Goal: Navigation & Orientation: Understand site structure

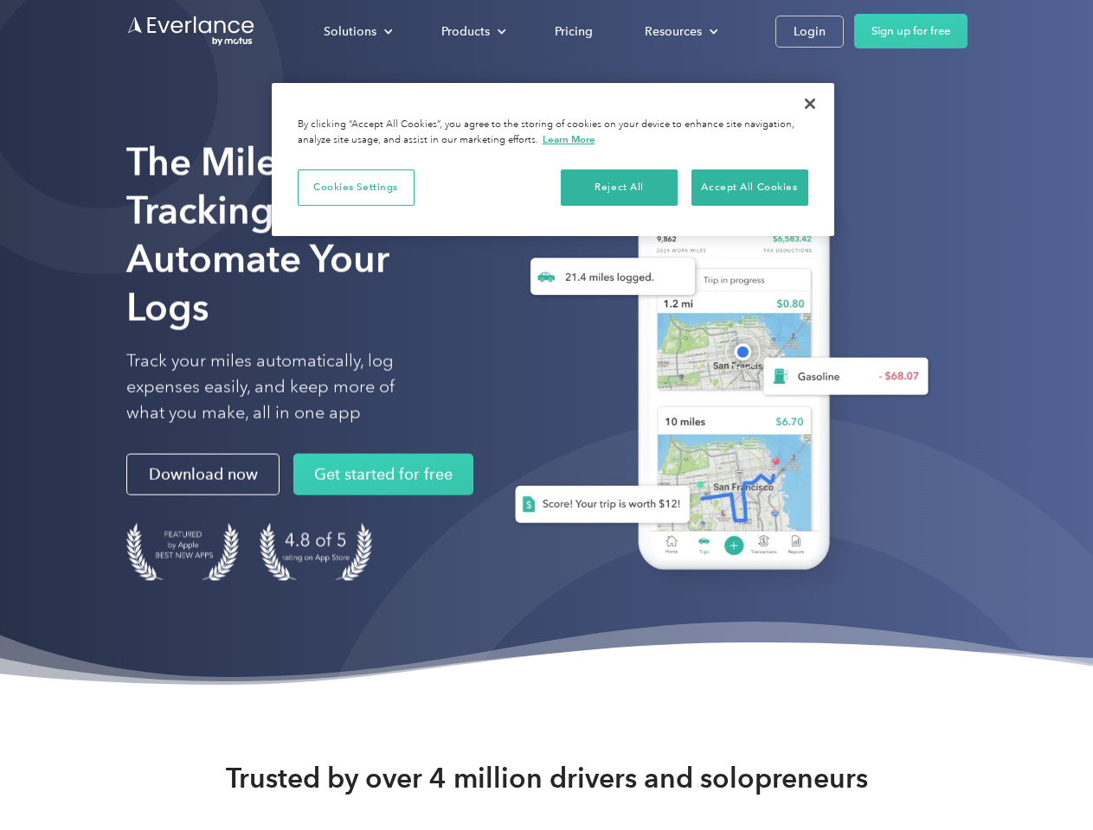
click at [357, 31] on div "Solutions" at bounding box center [350, 32] width 53 height 22
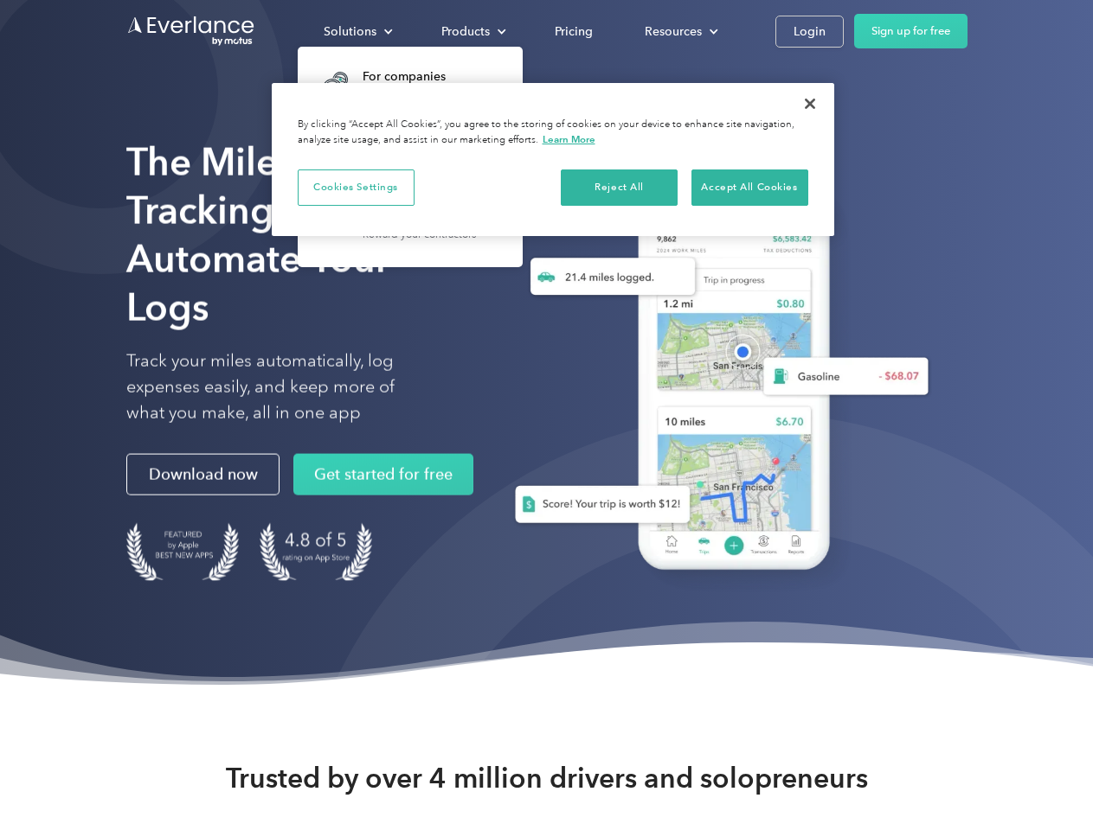
click at [471, 31] on div "Products" at bounding box center [465, 32] width 48 height 22
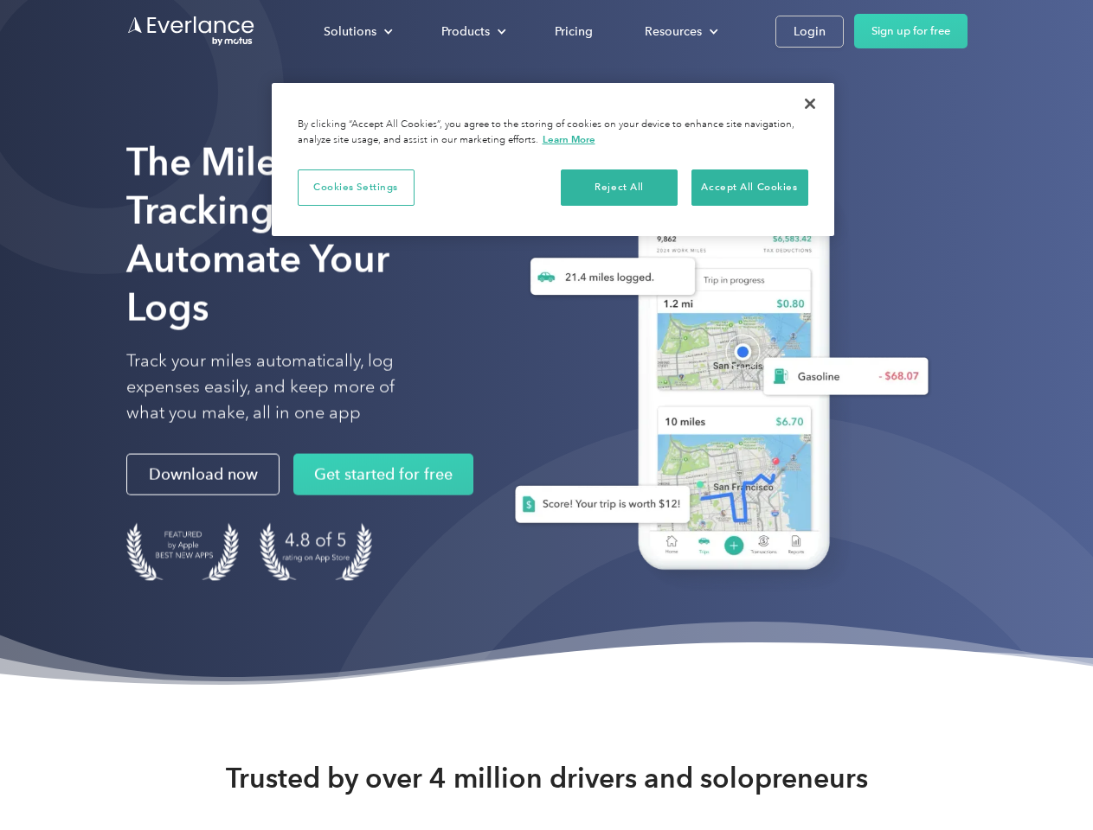
click at [679, 31] on div "Resources" at bounding box center [672, 32] width 57 height 22
click at [356, 187] on button "Cookies Settings" at bounding box center [356, 188] width 117 height 36
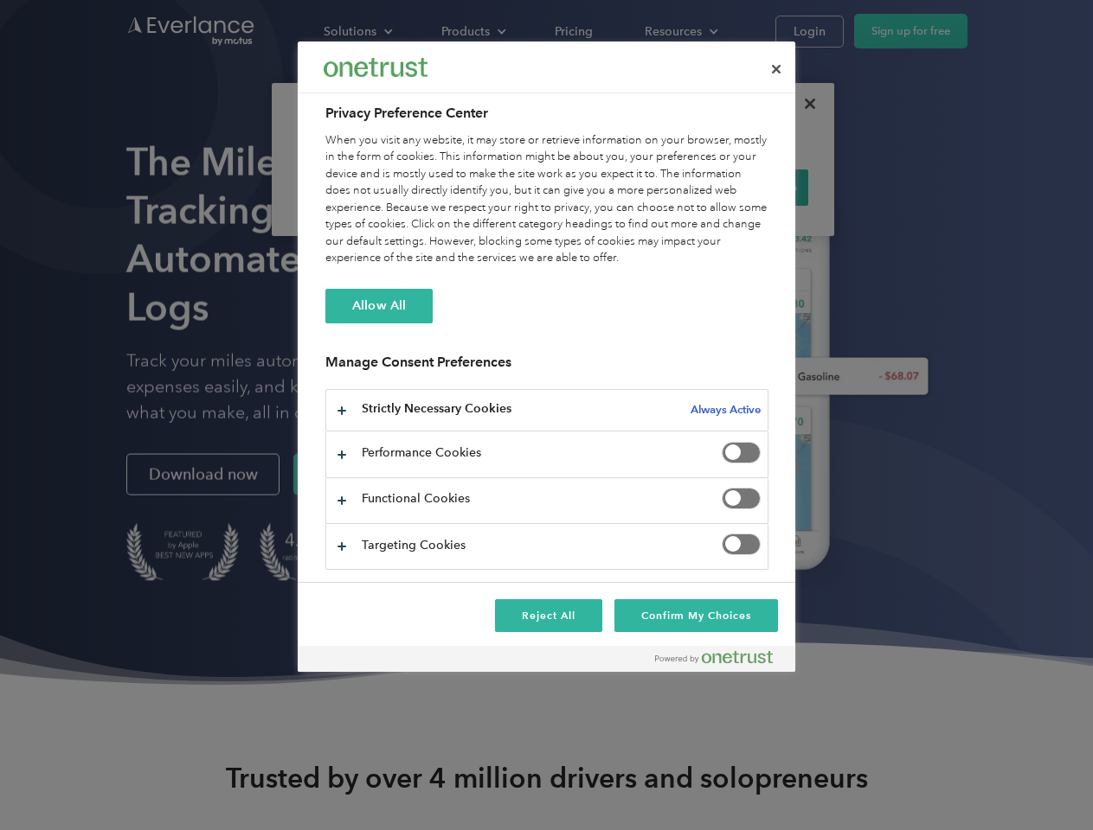
click at [619, 187] on div "When you visit any website, it may store or retrieve information on your browse…" at bounding box center [546, 199] width 443 height 135
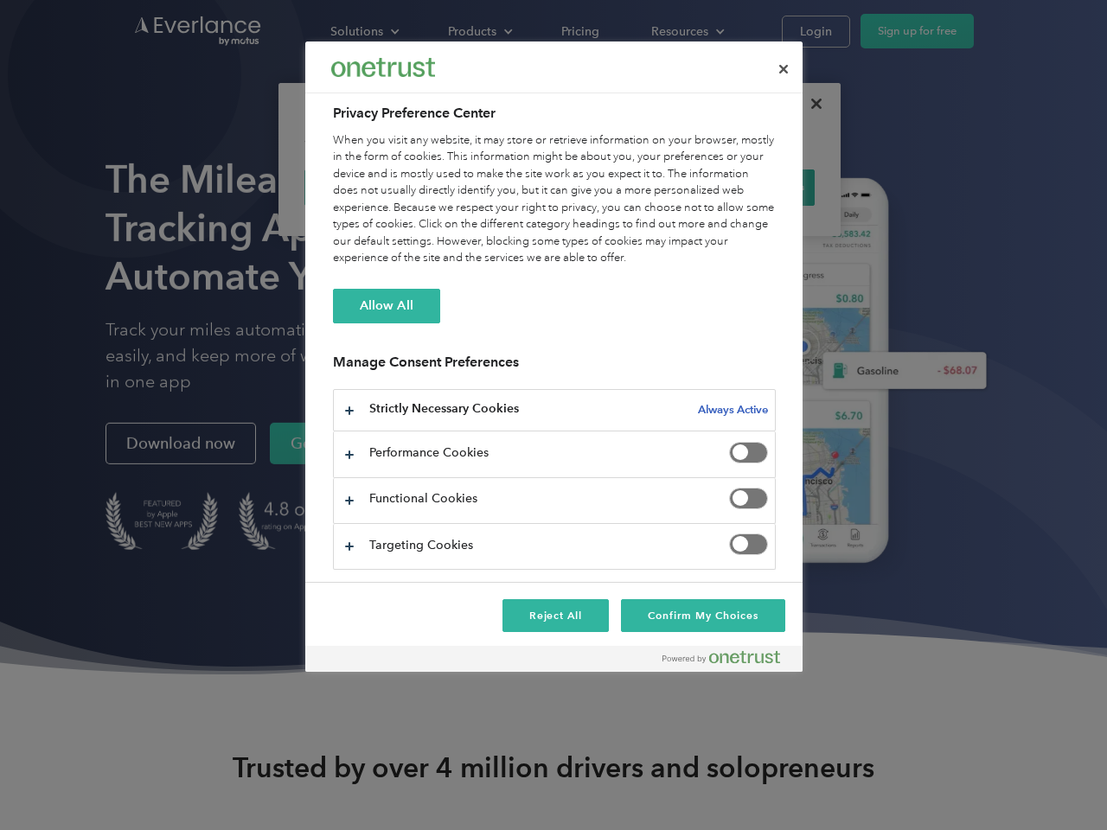
click at [749, 187] on div "When you visit any website, it may store or retrieve information on your browse…" at bounding box center [554, 199] width 443 height 135
click at [810, 104] on div at bounding box center [553, 415] width 1107 height 830
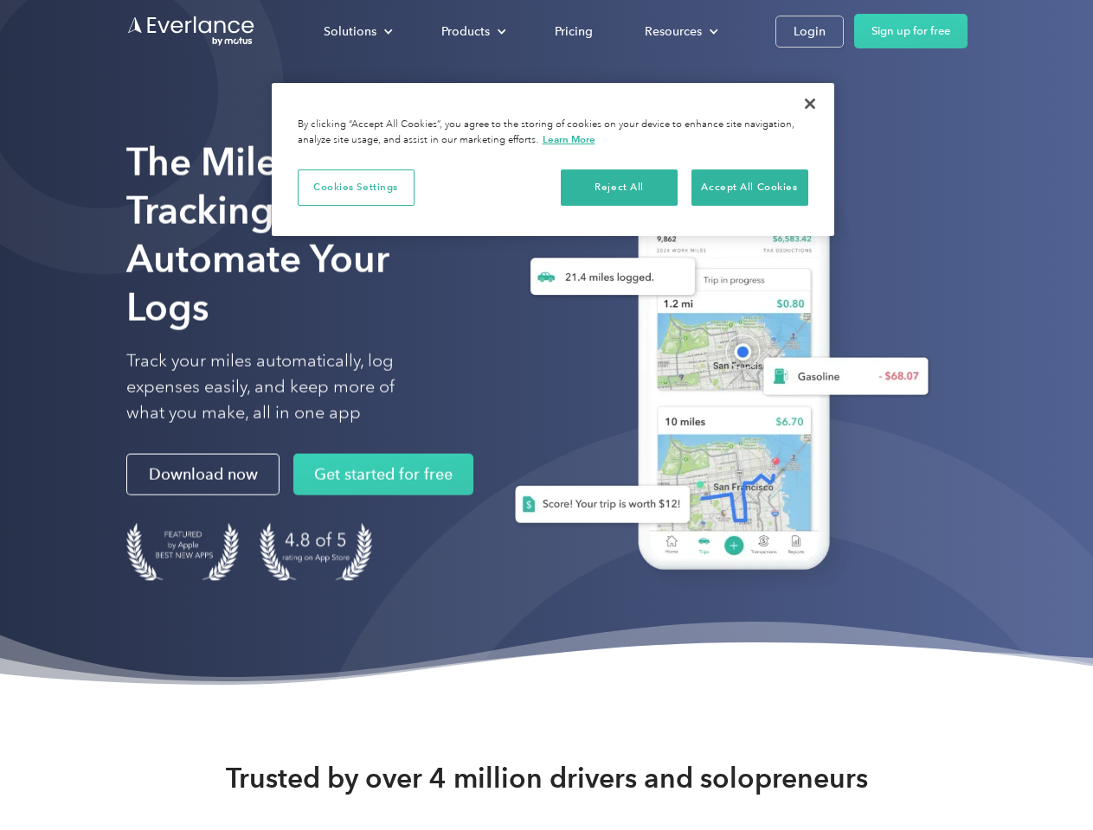
click at [357, 31] on div "Solutions" at bounding box center [350, 32] width 53 height 22
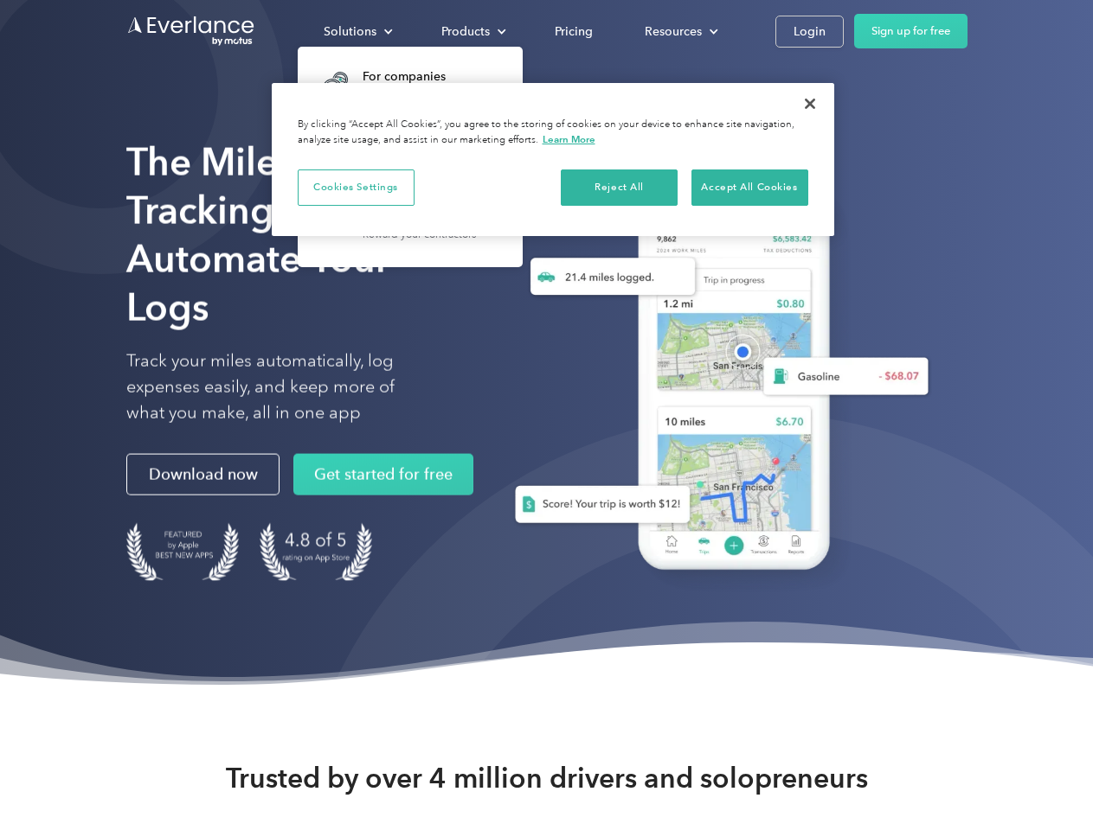
click at [471, 31] on div "Products" at bounding box center [465, 32] width 48 height 22
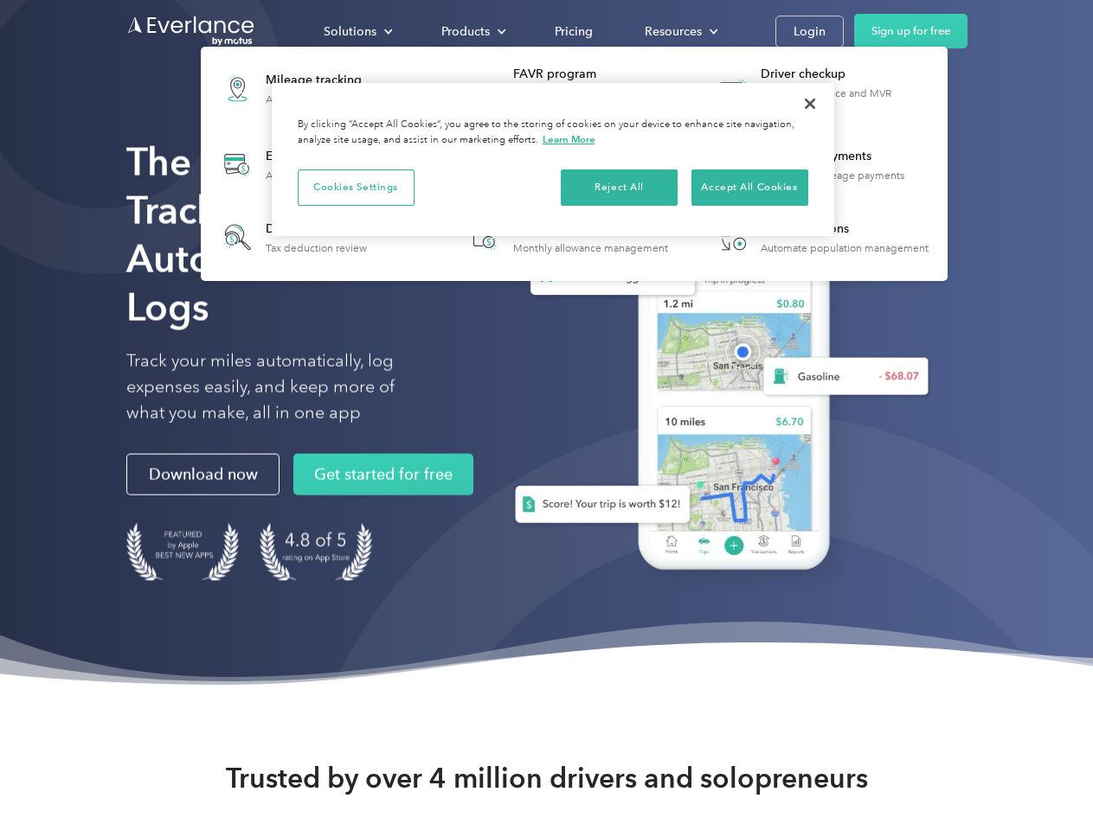
click at [679, 31] on div "Resources" at bounding box center [672, 32] width 57 height 22
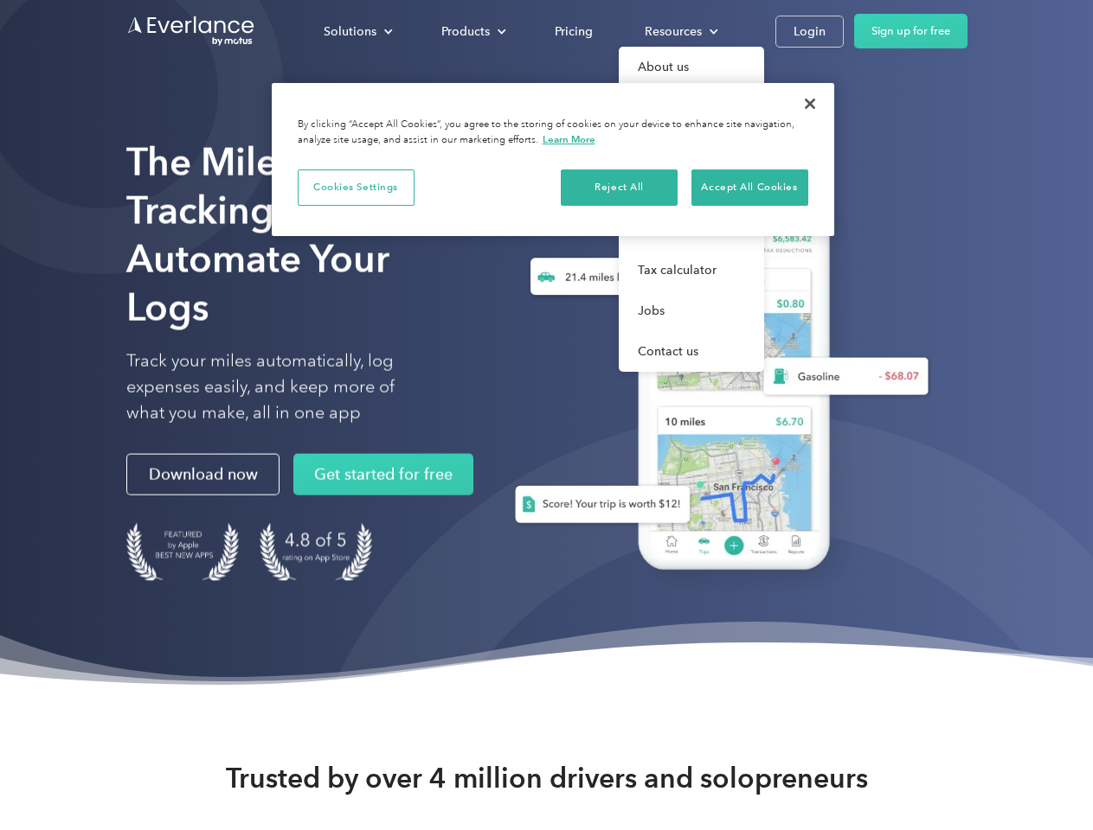
click at [356, 187] on button "Cookies Settings" at bounding box center [356, 188] width 117 height 36
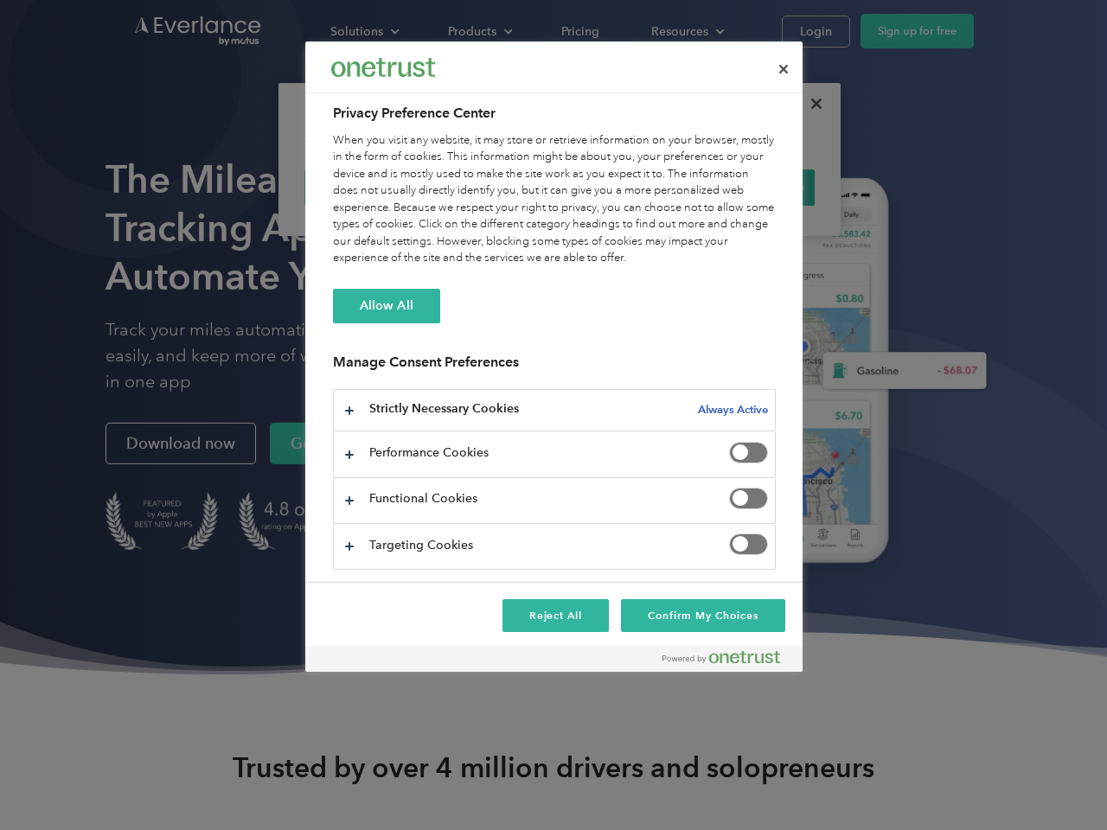
click at [619, 187] on div "When you visit any website, it may store or retrieve information on your browse…" at bounding box center [554, 199] width 443 height 135
click at [749, 187] on div "When you visit any website, it may store or retrieve information on your browse…" at bounding box center [554, 199] width 443 height 135
click at [810, 104] on div at bounding box center [553, 415] width 1107 height 830
